Goal: Transaction & Acquisition: Download file/media

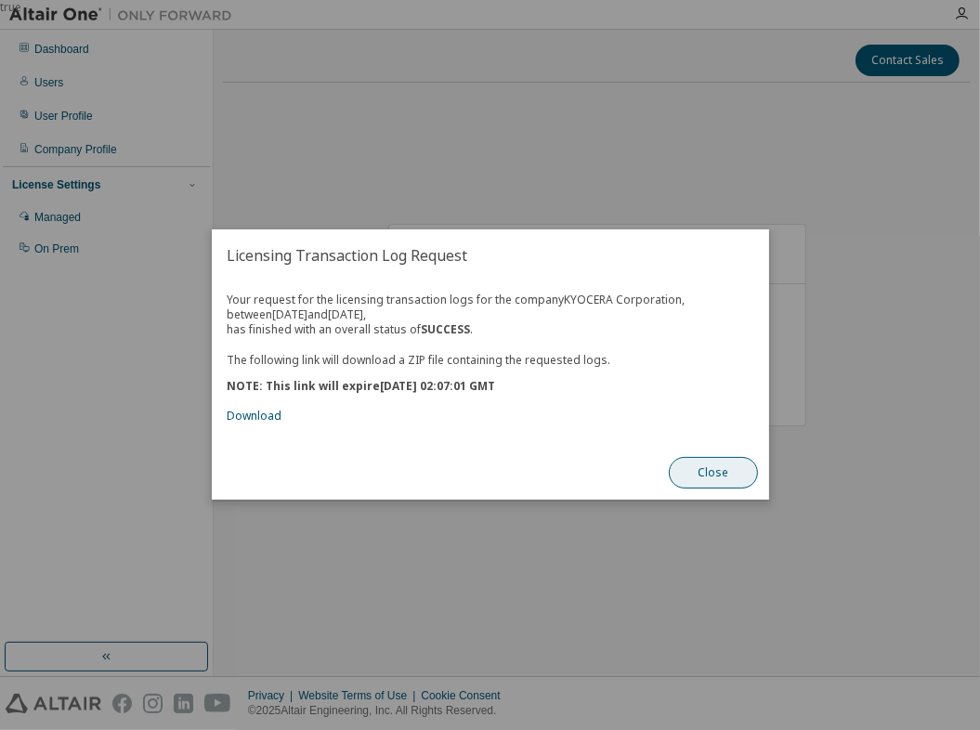
click at [693, 475] on button "Close" at bounding box center [713, 474] width 89 height 32
click at [241, 422] on link "Download" at bounding box center [254, 417] width 55 height 16
